Goal: Navigation & Orientation: Find specific page/section

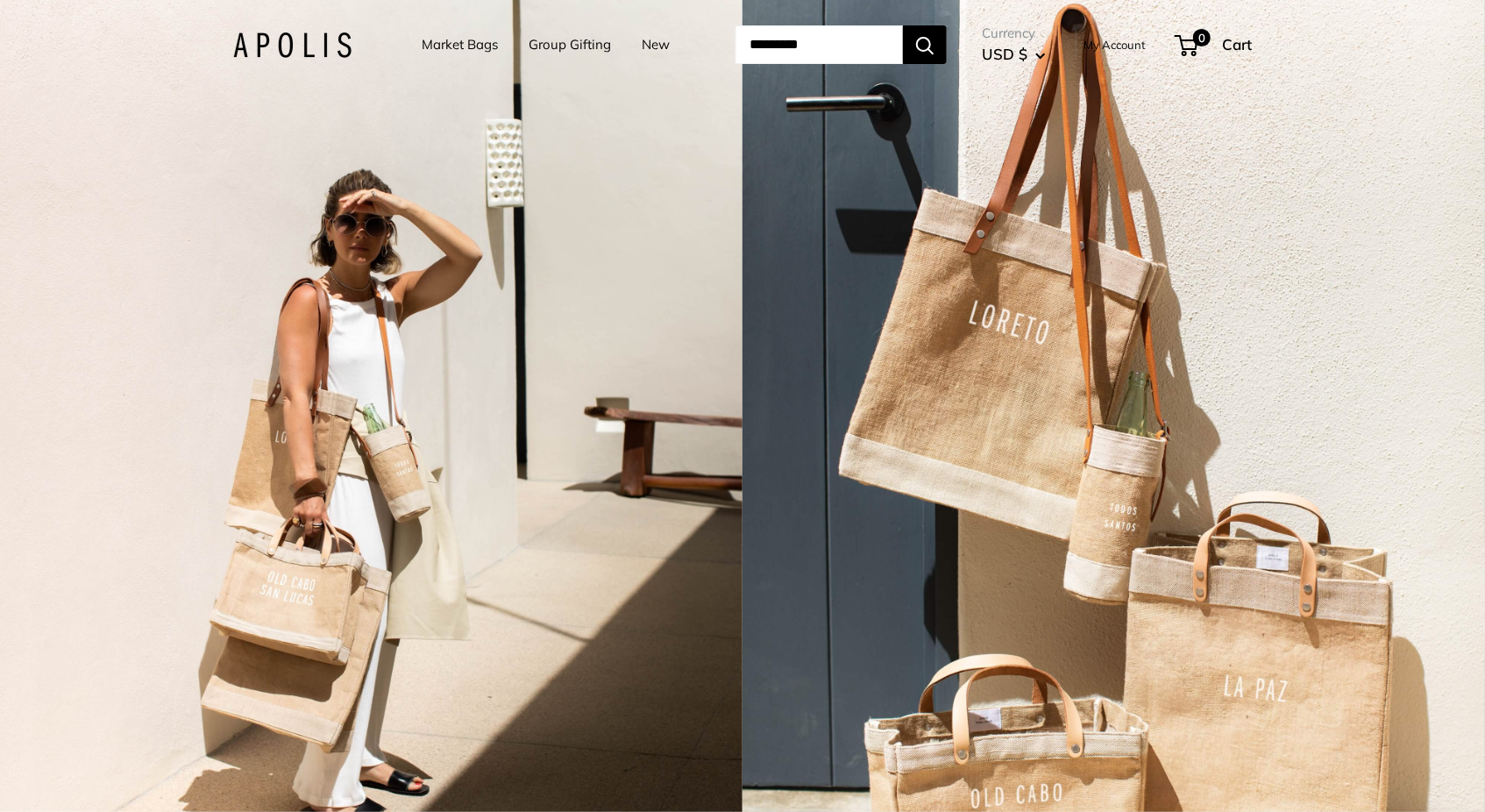
click at [453, 48] on link "Market Bags" at bounding box center [460, 44] width 76 height 24
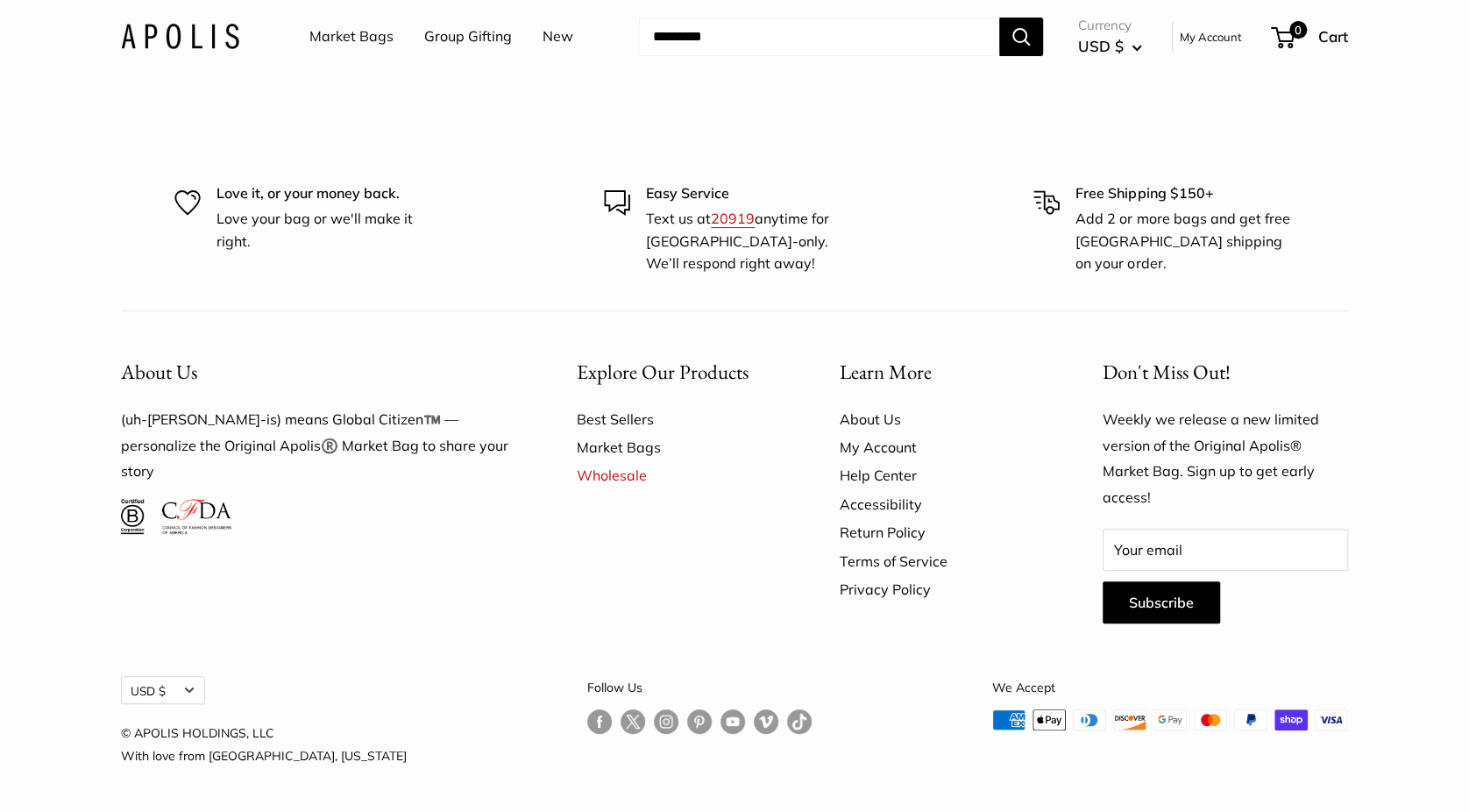
scroll to position [5202, 0]
click at [620, 484] on link "Wholesale" at bounding box center [678, 474] width 201 height 28
